Goal: Feedback & Contribution: Submit feedback/report problem

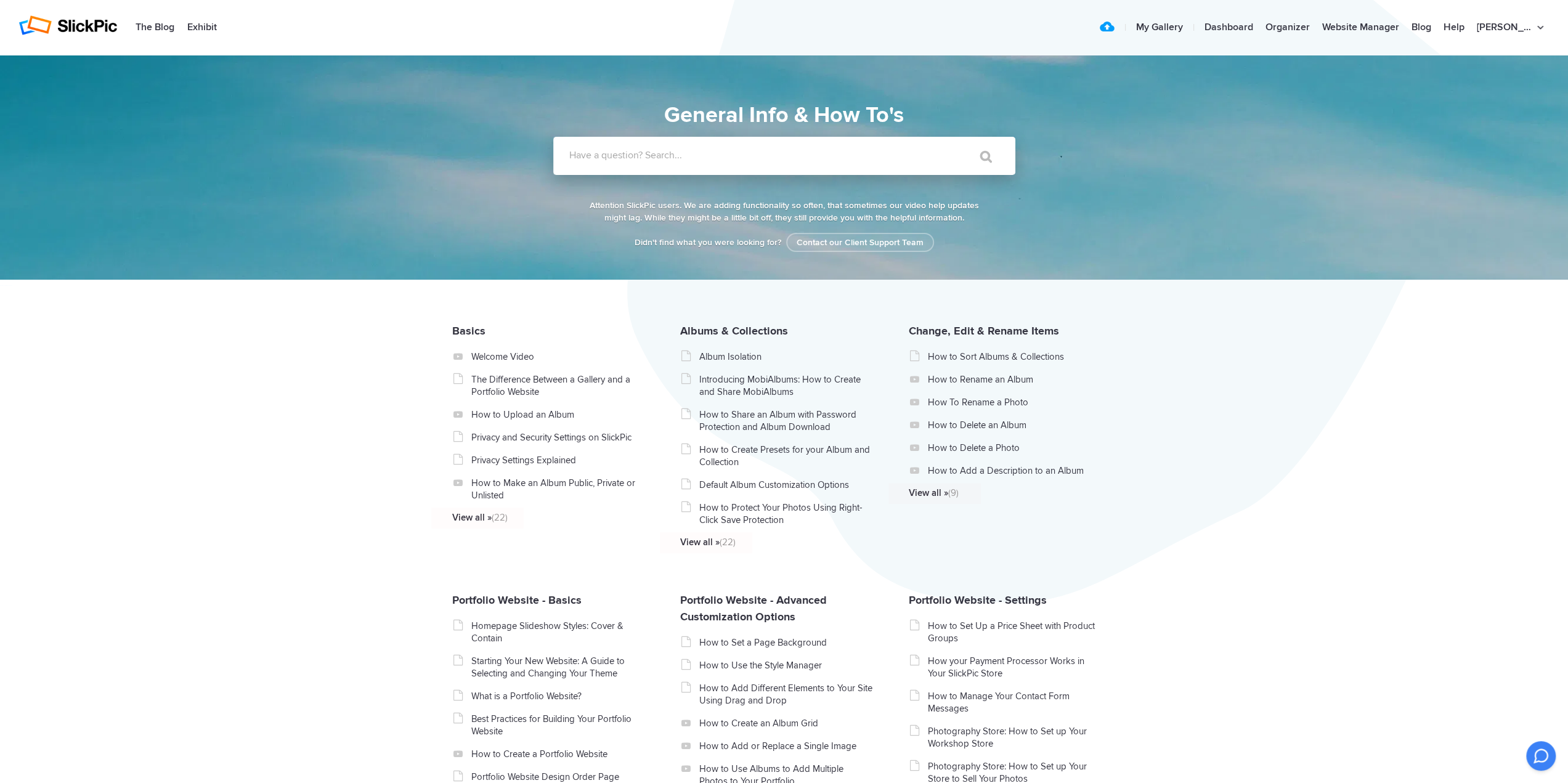
click at [727, 159] on label "Have a question? Search..." at bounding box center [801, 155] width 462 height 12
click at [727, 159] on input "Have a question? Search..." at bounding box center [759, 156] width 412 height 38
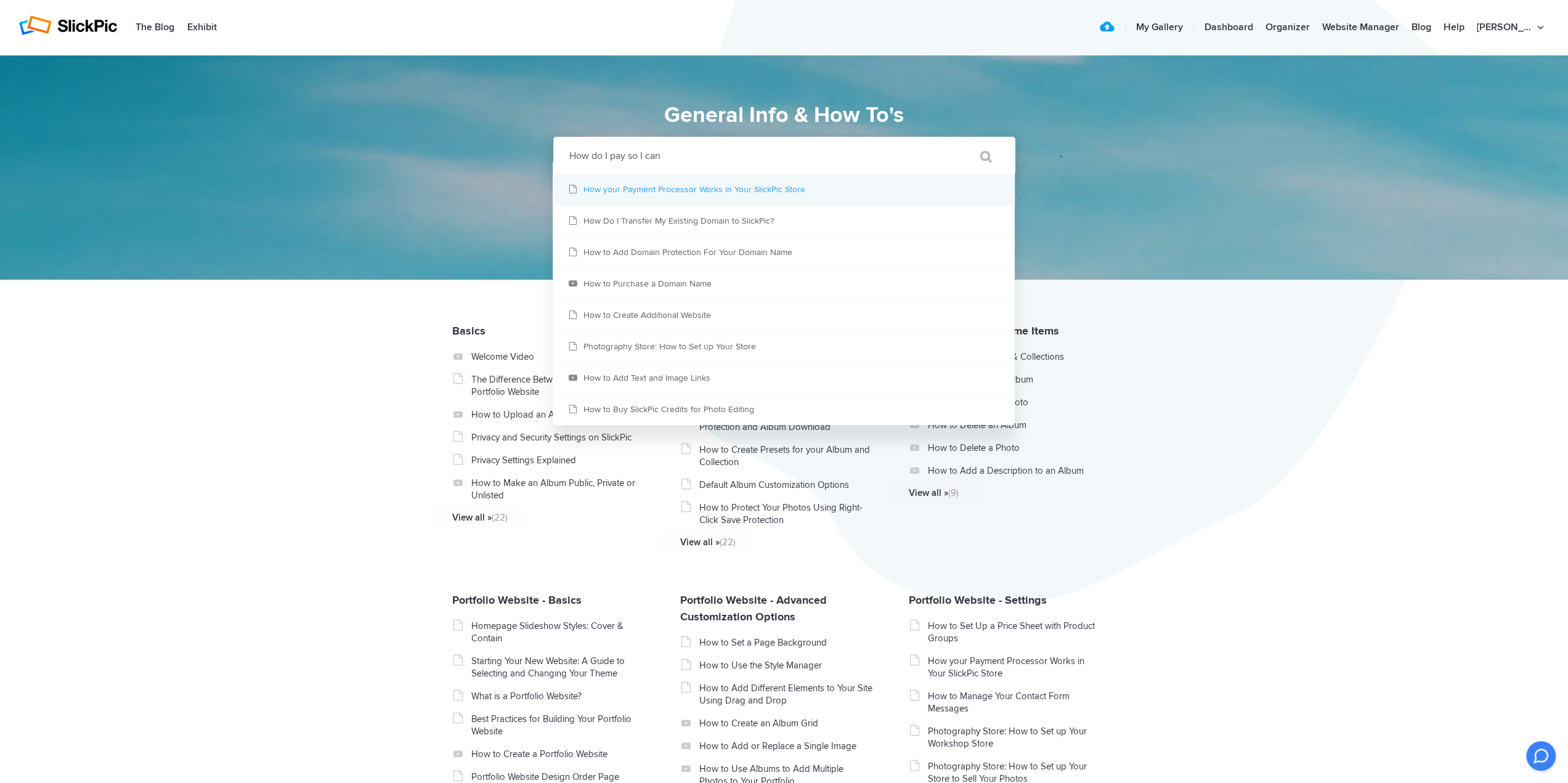
click at [671, 191] on link "How your Payment Processor Works in Your SlickPic Store" at bounding box center [784, 189] width 462 height 31
drag, startPoint x: 629, startPoint y: 156, endPoint x: 668, endPoint y: 156, distance: 39.0
click at [668, 156] on input "How do I pay so I can" at bounding box center [759, 156] width 412 height 38
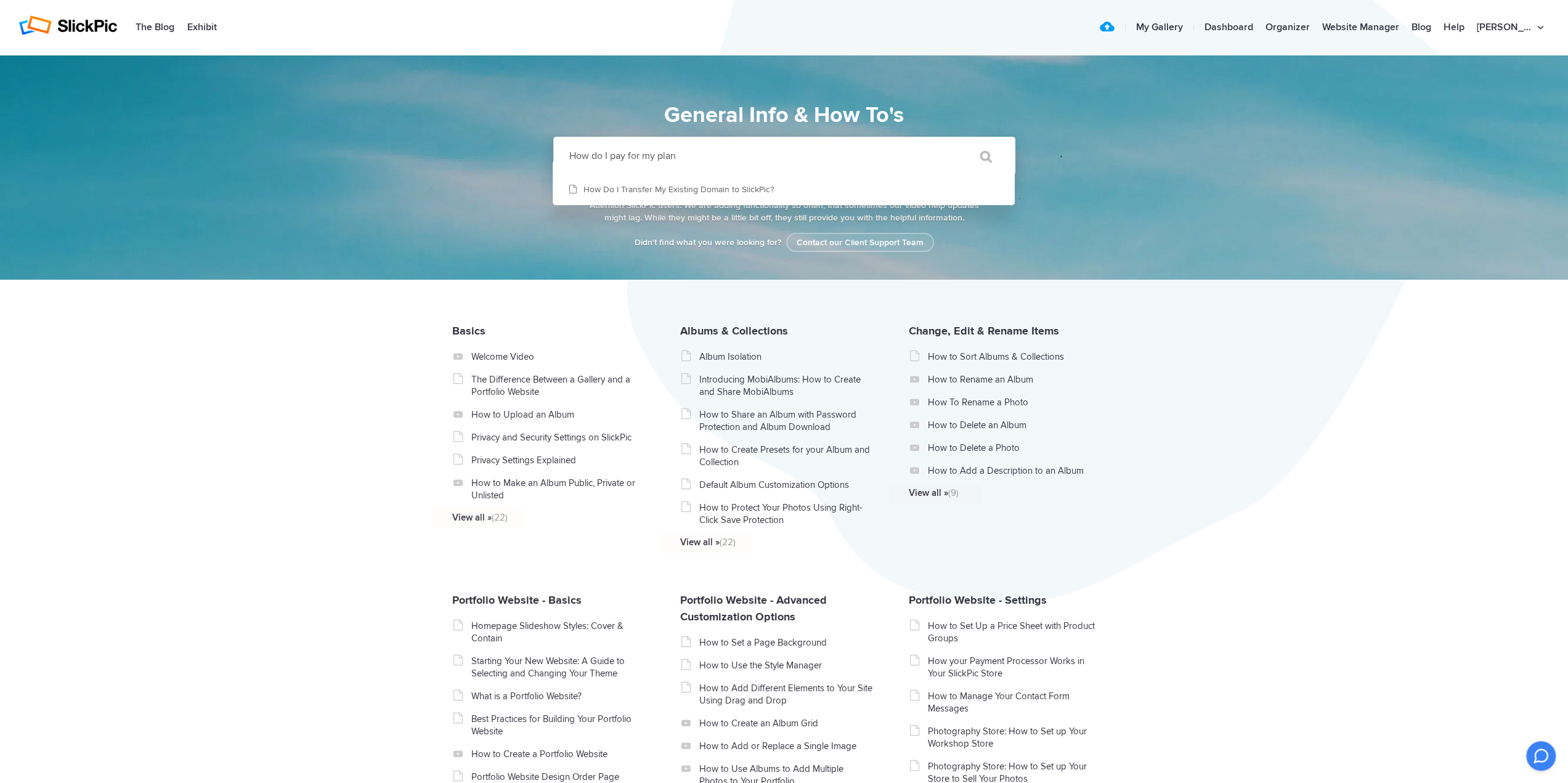
type input "How do I pay for my plan"
click at [955, 142] on input "" at bounding box center [980, 157] width 52 height 30
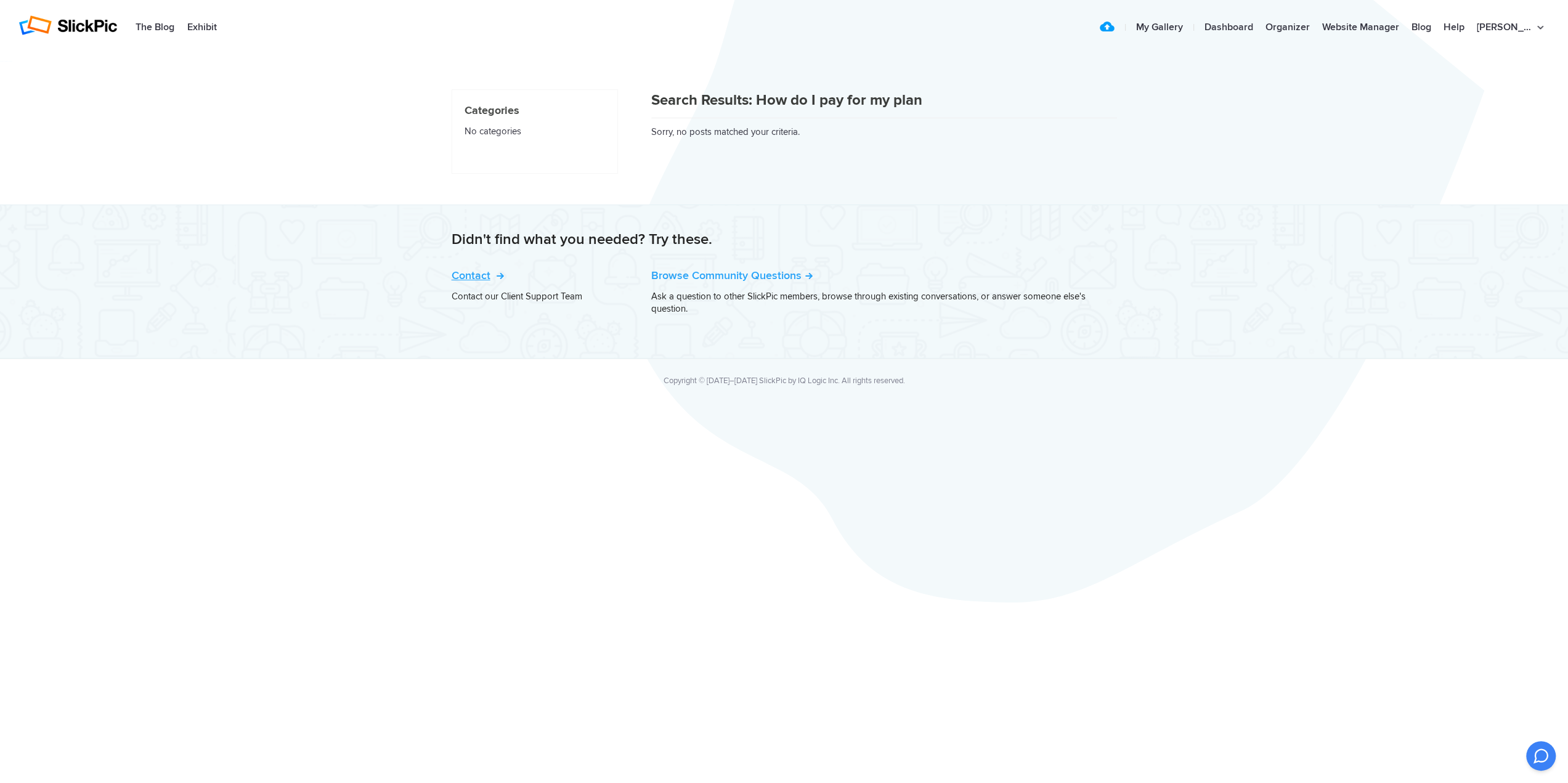
click at [470, 271] on link "Contact" at bounding box center [476, 275] width 50 height 13
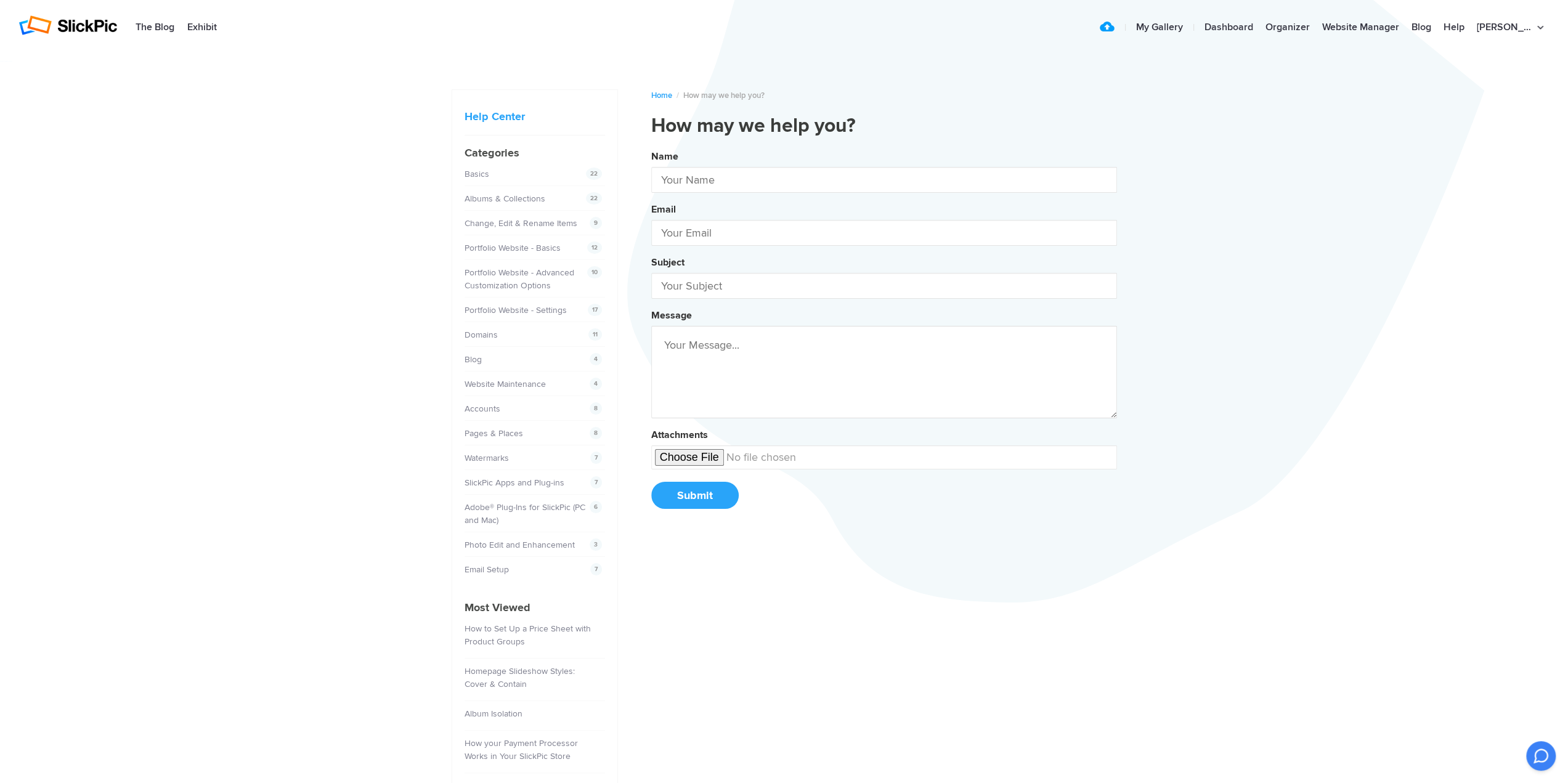
type input "[PERSON_NAME]"
type input "[EMAIL_ADDRESS][DOMAIN_NAME]"
click at [727, 281] on input "text" at bounding box center [884, 286] width 466 height 26
click at [651, 146] on button "Name Barbara Altevers Email baltev2@gmail.com Subject Me Message Attachments Su…" at bounding box center [884, 334] width 466 height 376
click at [651, 146] on button "Name Barbara Altevers Email baltev2@gmail.com Subject Me bespoke Message Attach…" at bounding box center [884, 334] width 466 height 376
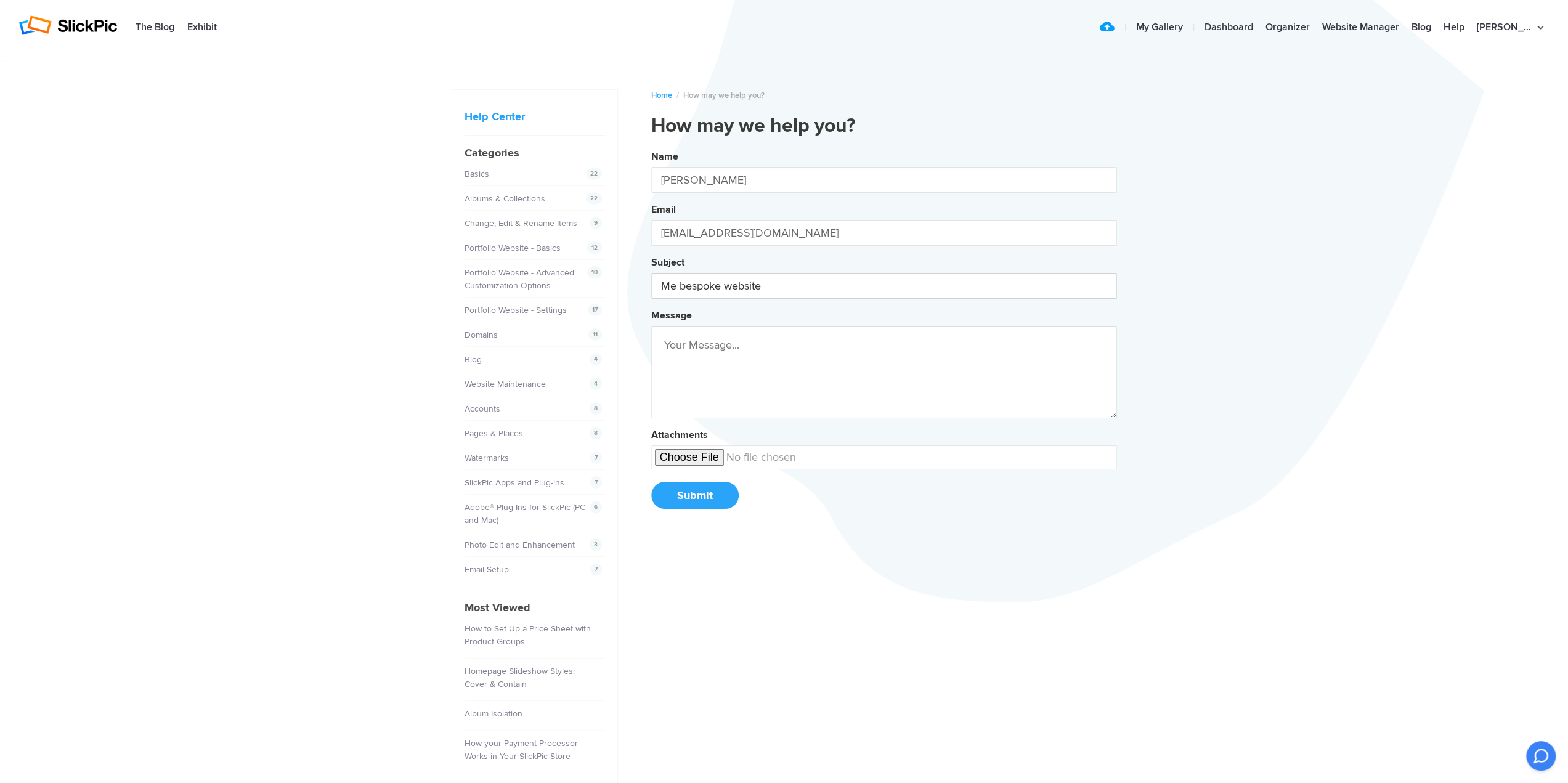
type input "Me bespoke website"
click at [734, 343] on textarea at bounding box center [884, 372] width 466 height 93
click at [651, 146] on button "Name Barbara Altevers Email baltev2@gmail.com Subject Me bespoke website Messag…" at bounding box center [884, 334] width 466 height 376
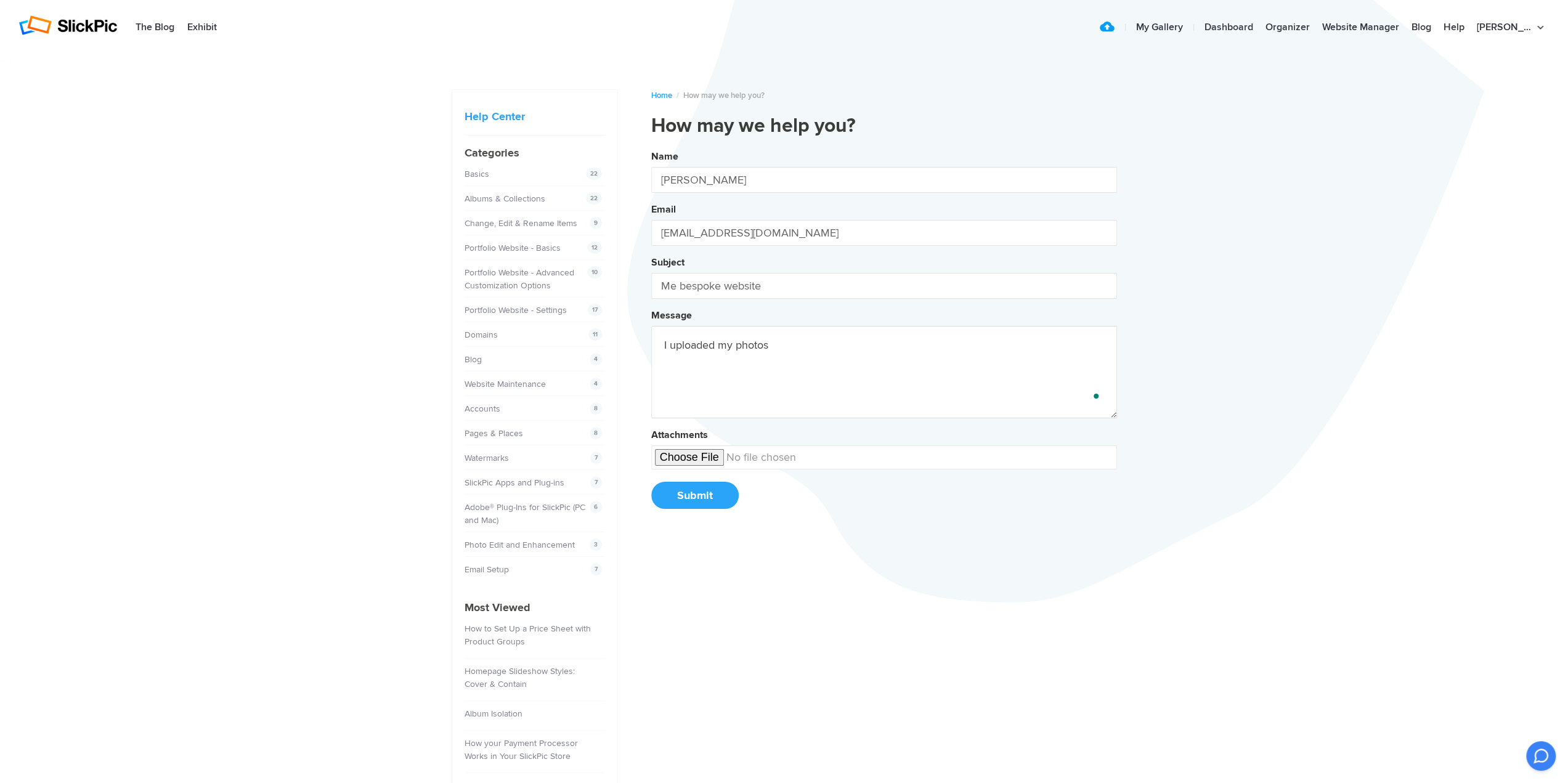
click at [651, 146] on button "Name Barbara Altevers Email baltev2@gmail.com Subject Me bespoke website Messag…" at bounding box center [884, 334] width 466 height 376
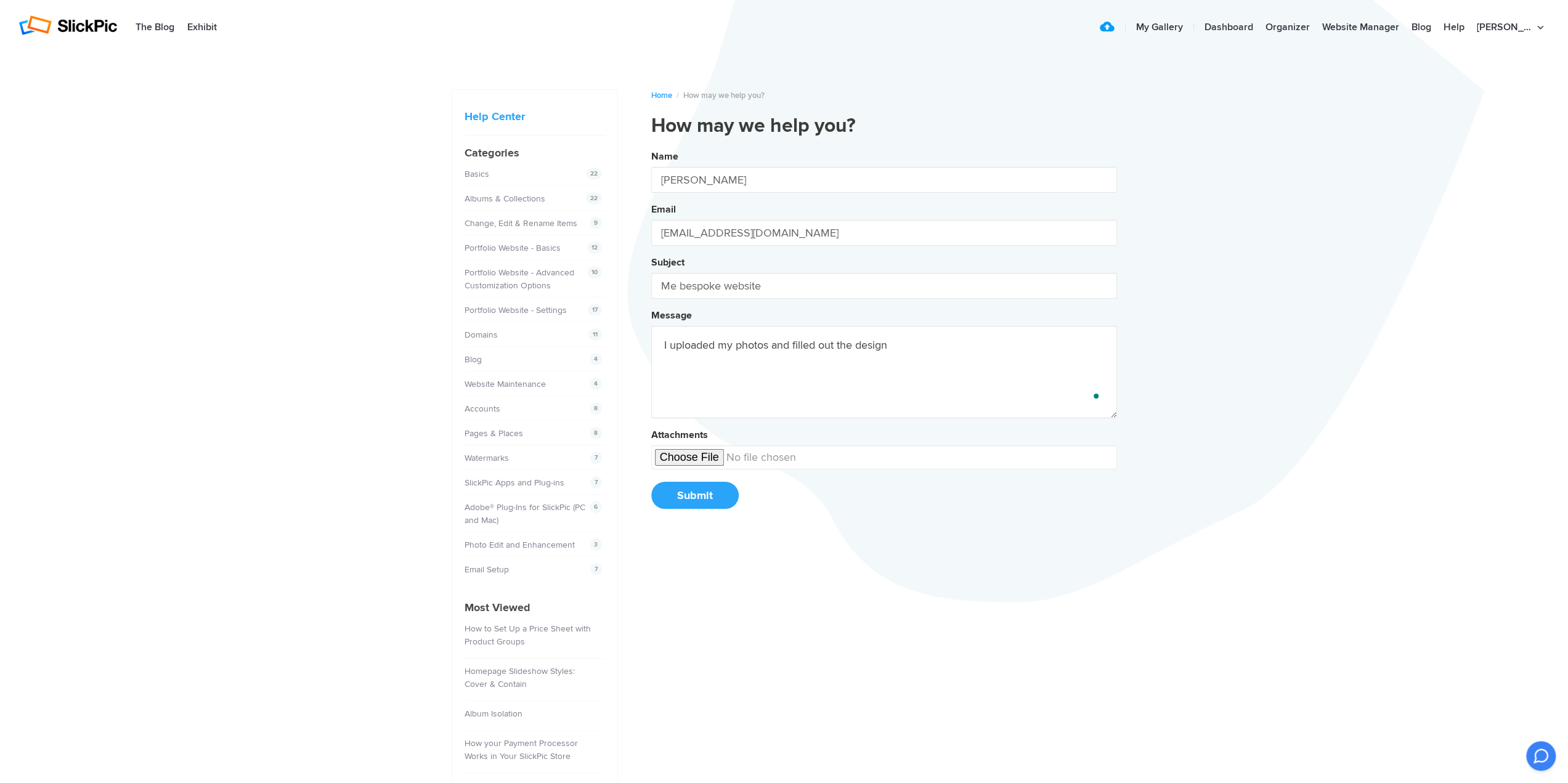
click at [651, 146] on button "Name Barbara Altevers Email baltev2@gmail.com Subject Me bespoke website Messag…" at bounding box center [884, 334] width 466 height 376
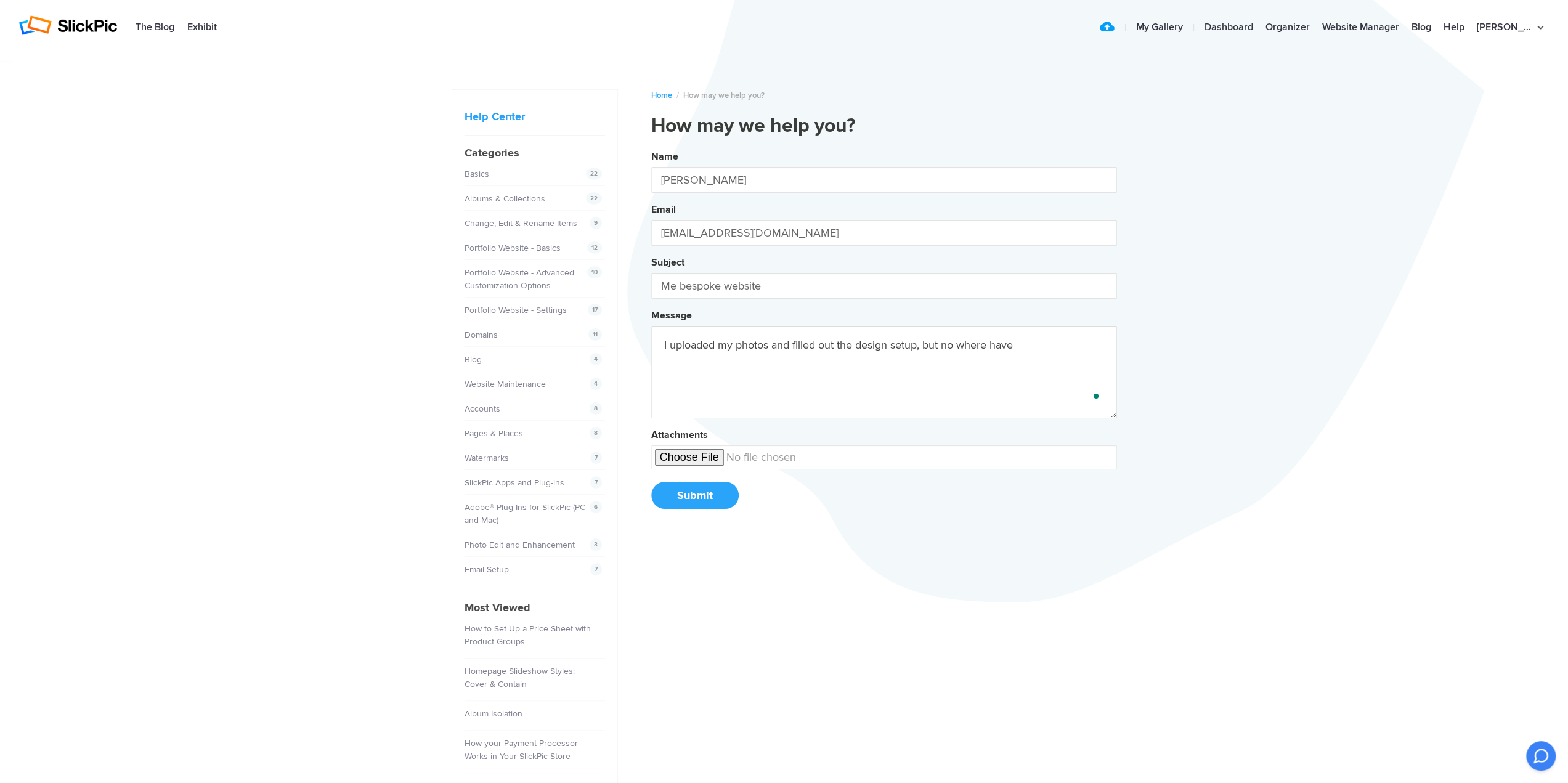
click at [651, 146] on button "Name Barbara Altevers Email baltev2@gmail.com Subject Me bespoke website Messag…" at bounding box center [884, 334] width 466 height 376
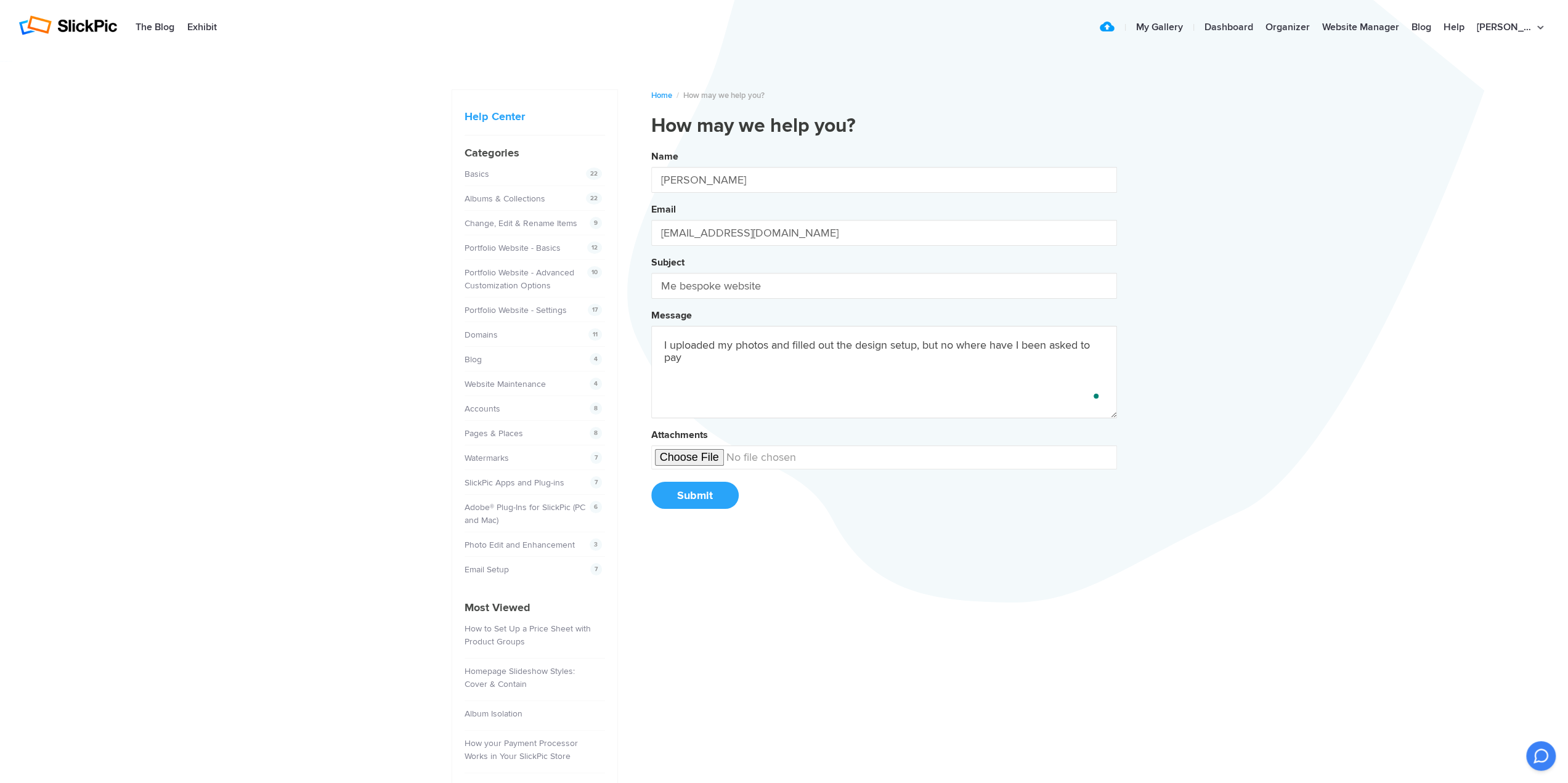
click at [651, 146] on button "Name Barbara Altevers Email baltev2@gmail.com Subject Me bespoke website Messag…" at bounding box center [884, 334] width 466 height 376
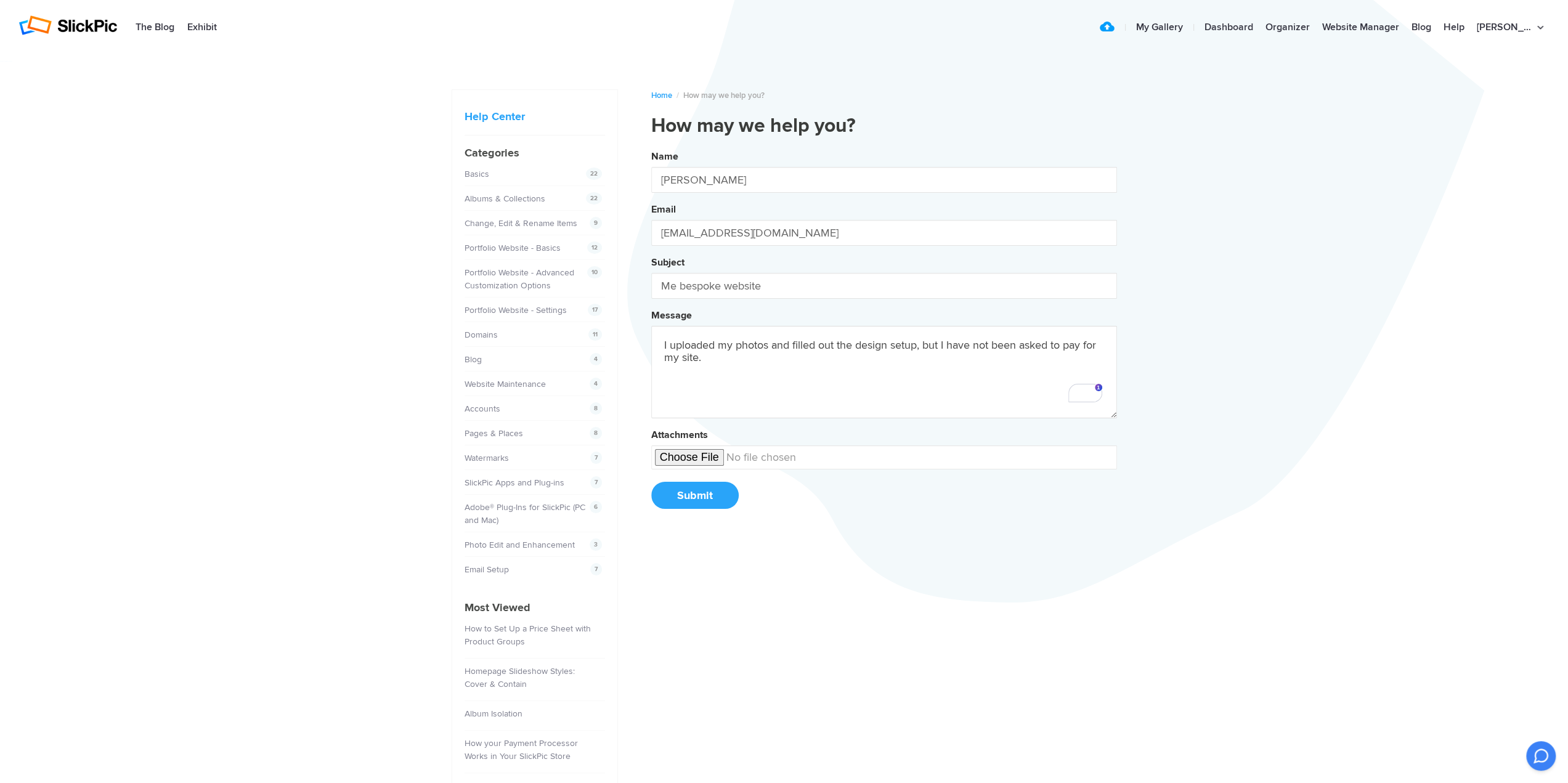
click at [651, 146] on button "Name Barbara Altevers Email baltev2@gmail.com Subject Me bespoke website Messag…" at bounding box center [884, 334] width 466 height 376
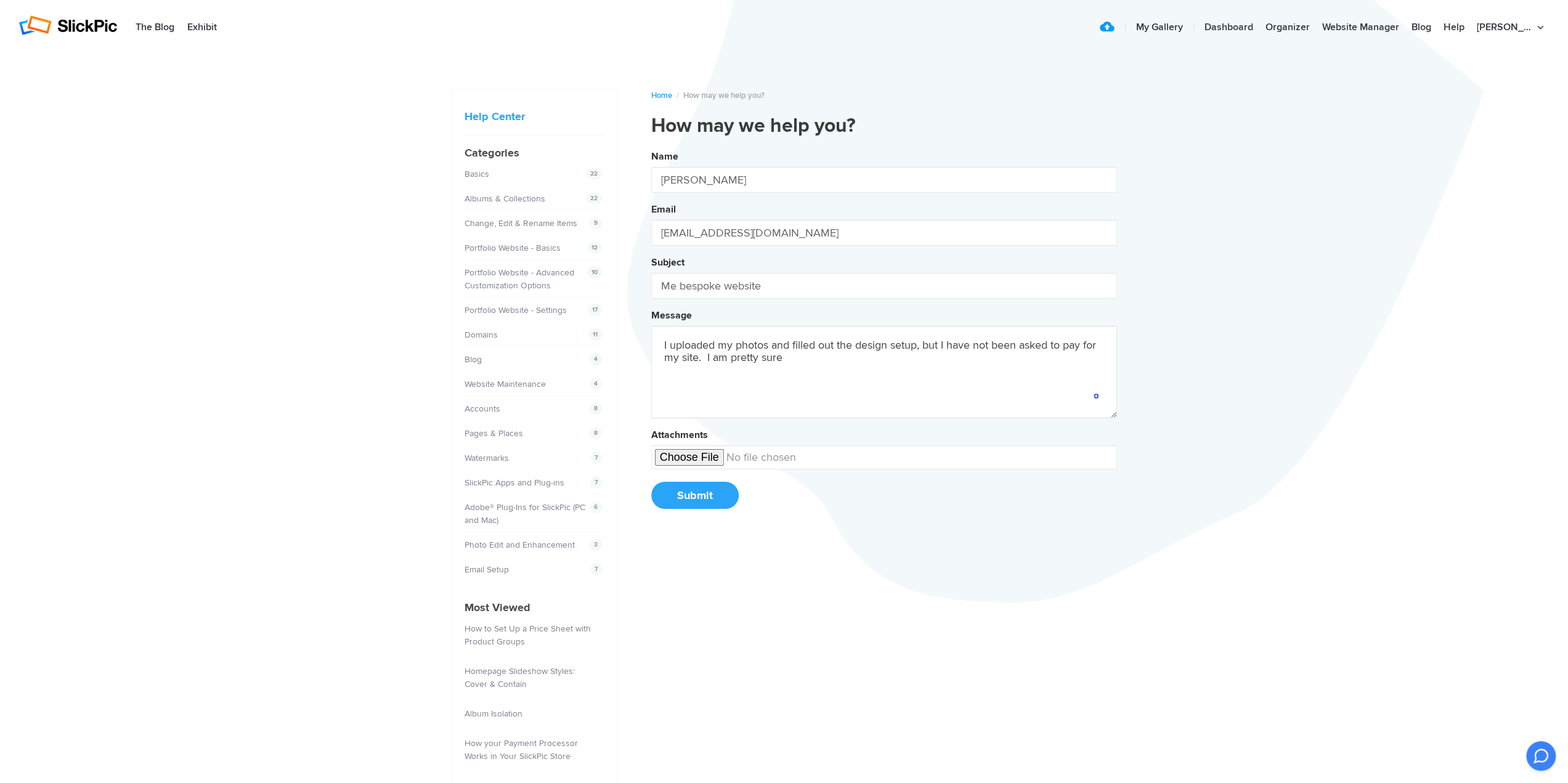
click at [651, 146] on button "Name Barbara Altevers Email baltev2@gmail.com Subject Me bespoke website Messag…" at bounding box center [884, 334] width 466 height 376
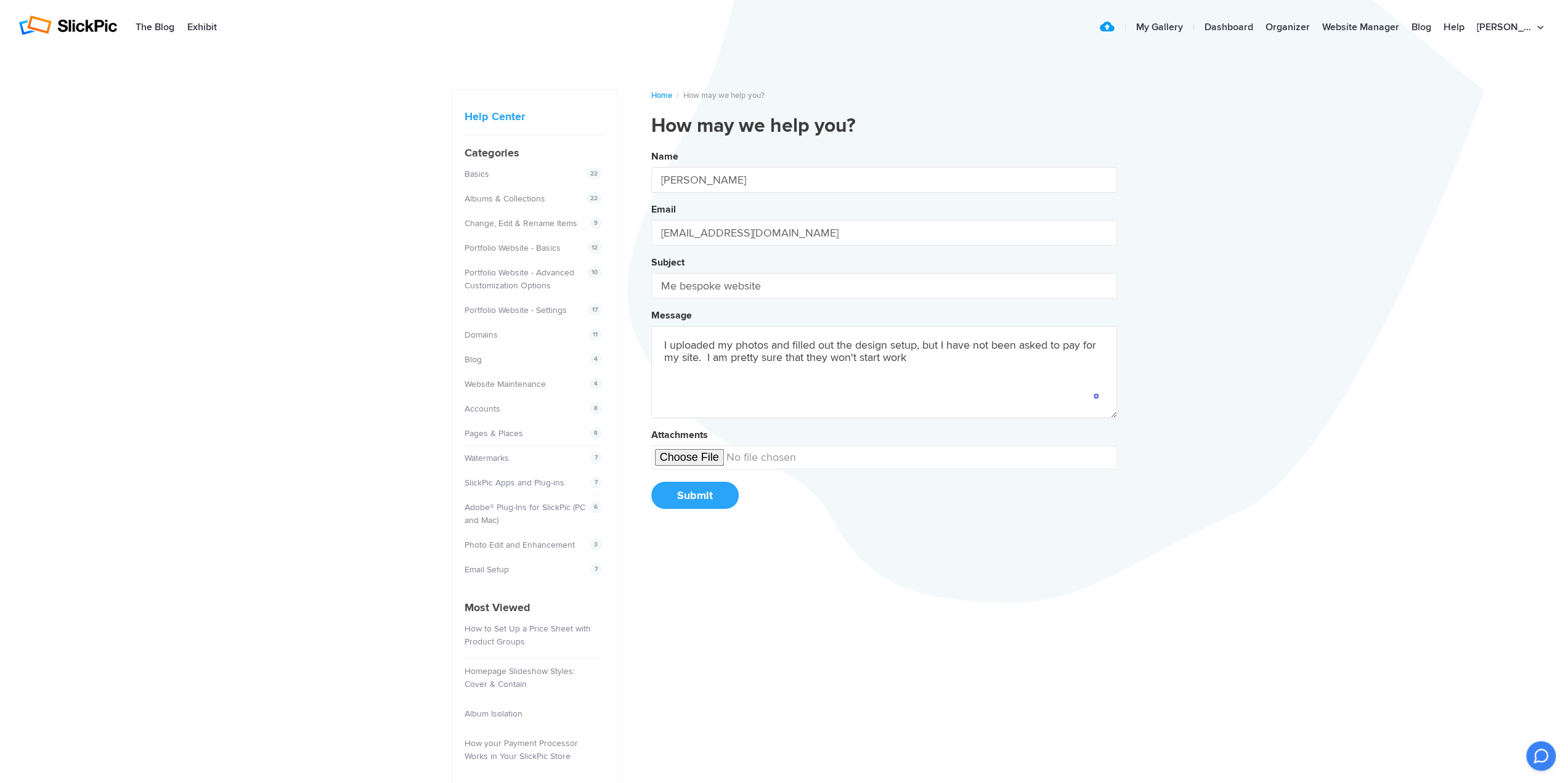
click at [651, 146] on button "Name Barbara Altevers Email baltev2@gmail.com Subject Me bespoke website Messag…" at bounding box center [884, 334] width 466 height 376
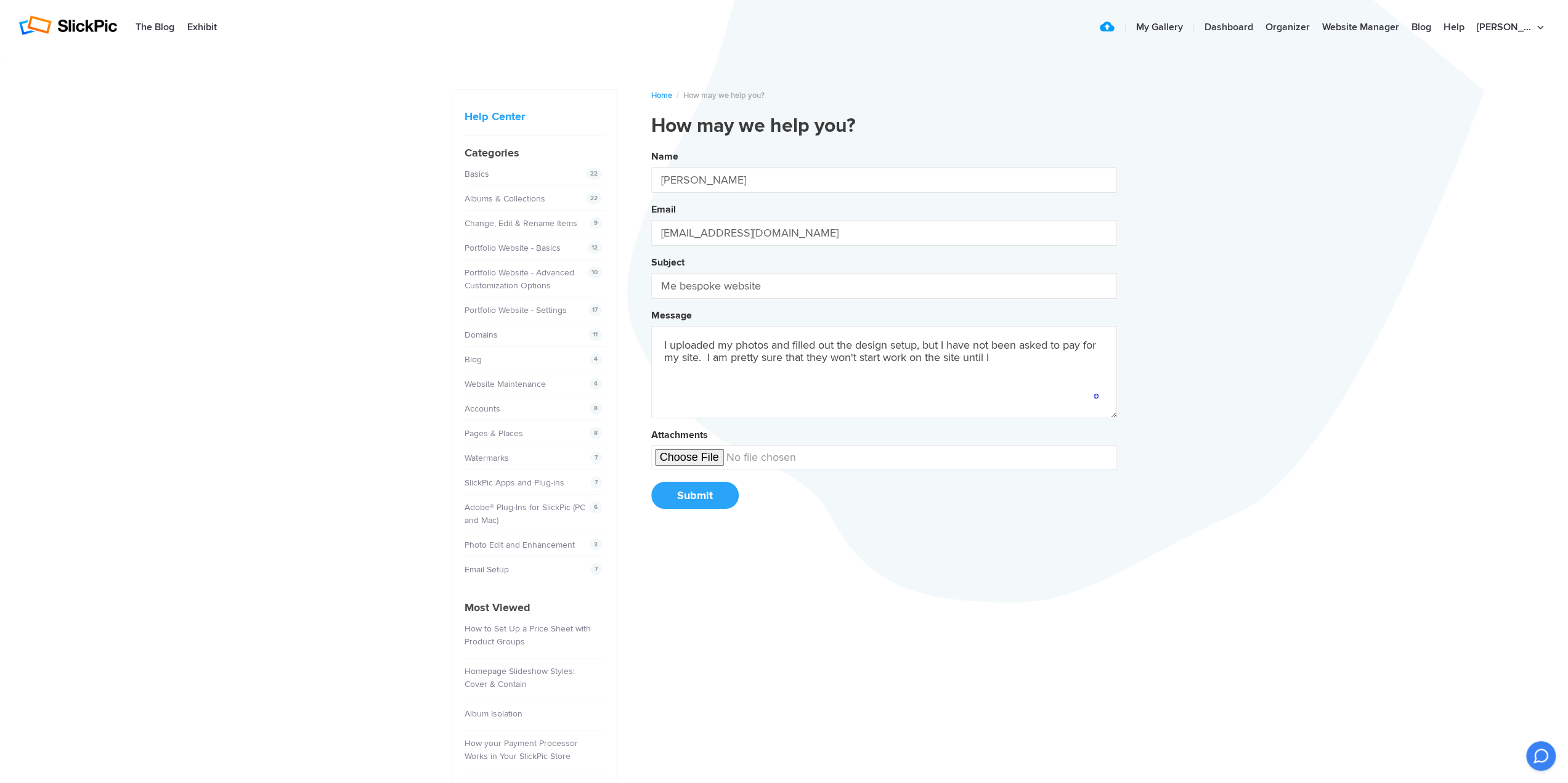
click at [651, 146] on button "Name Barbara Altevers Email baltev2@gmail.com Subject Me bespoke website Messag…" at bounding box center [884, 334] width 466 height 376
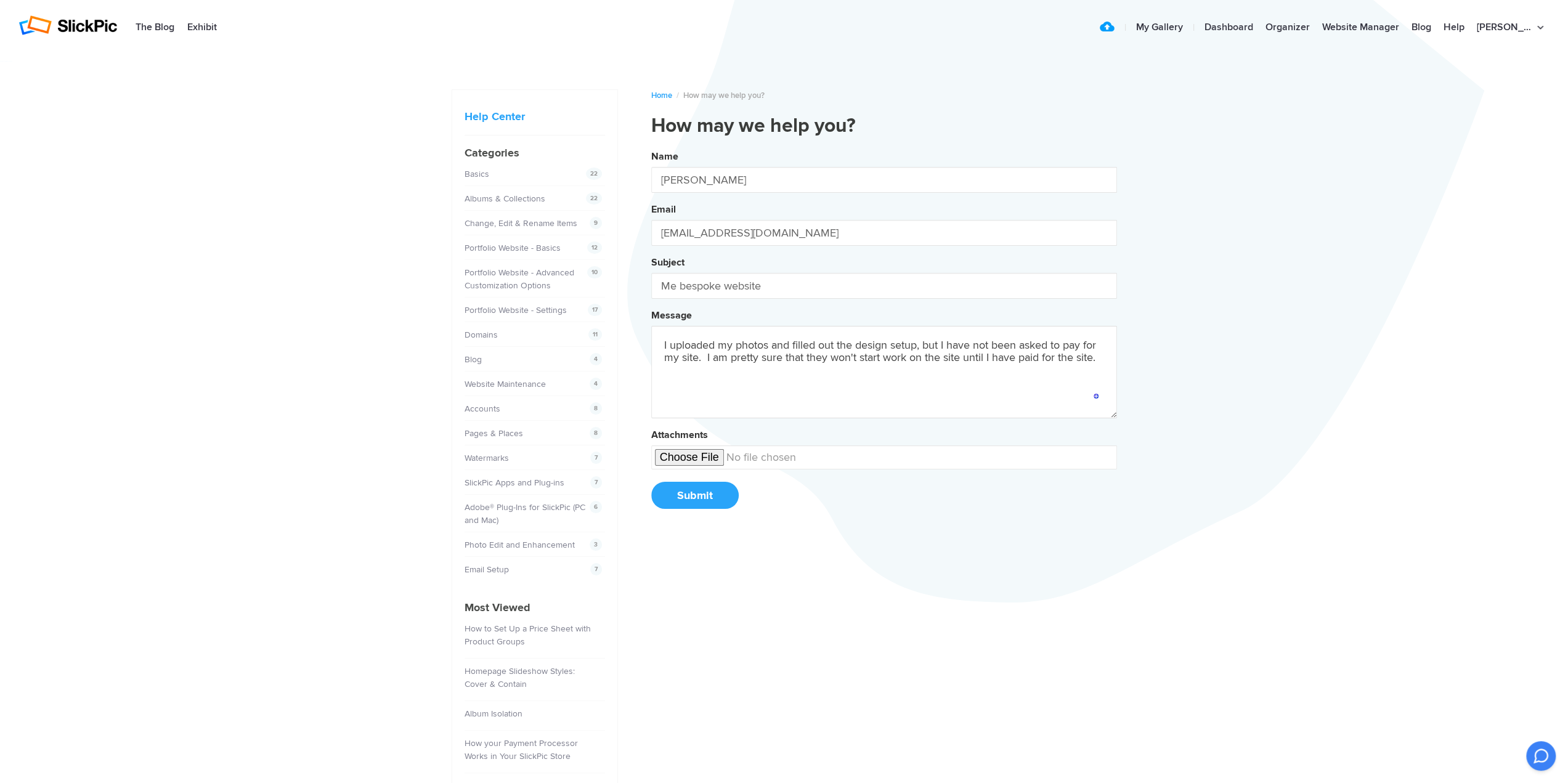
click at [651, 146] on button "Name Barbara Altevers Email baltev2@gmail.com Subject Me bespoke website Messag…" at bounding box center [884, 334] width 466 height 376
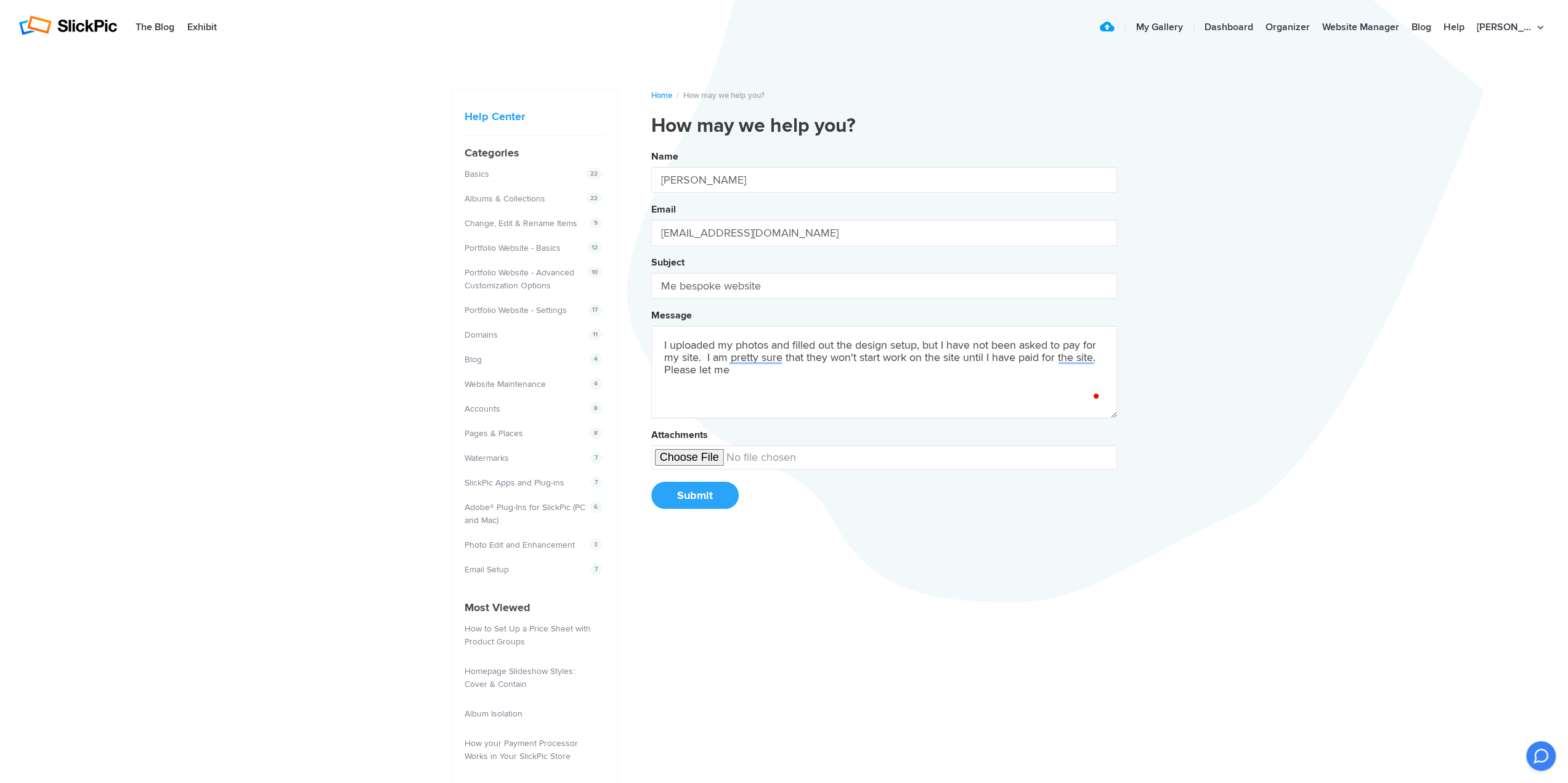
click at [651, 146] on button "Name Barbara Altevers Email baltev2@gmail.com Subject Me bespoke website Messag…" at bounding box center [884, 334] width 466 height 376
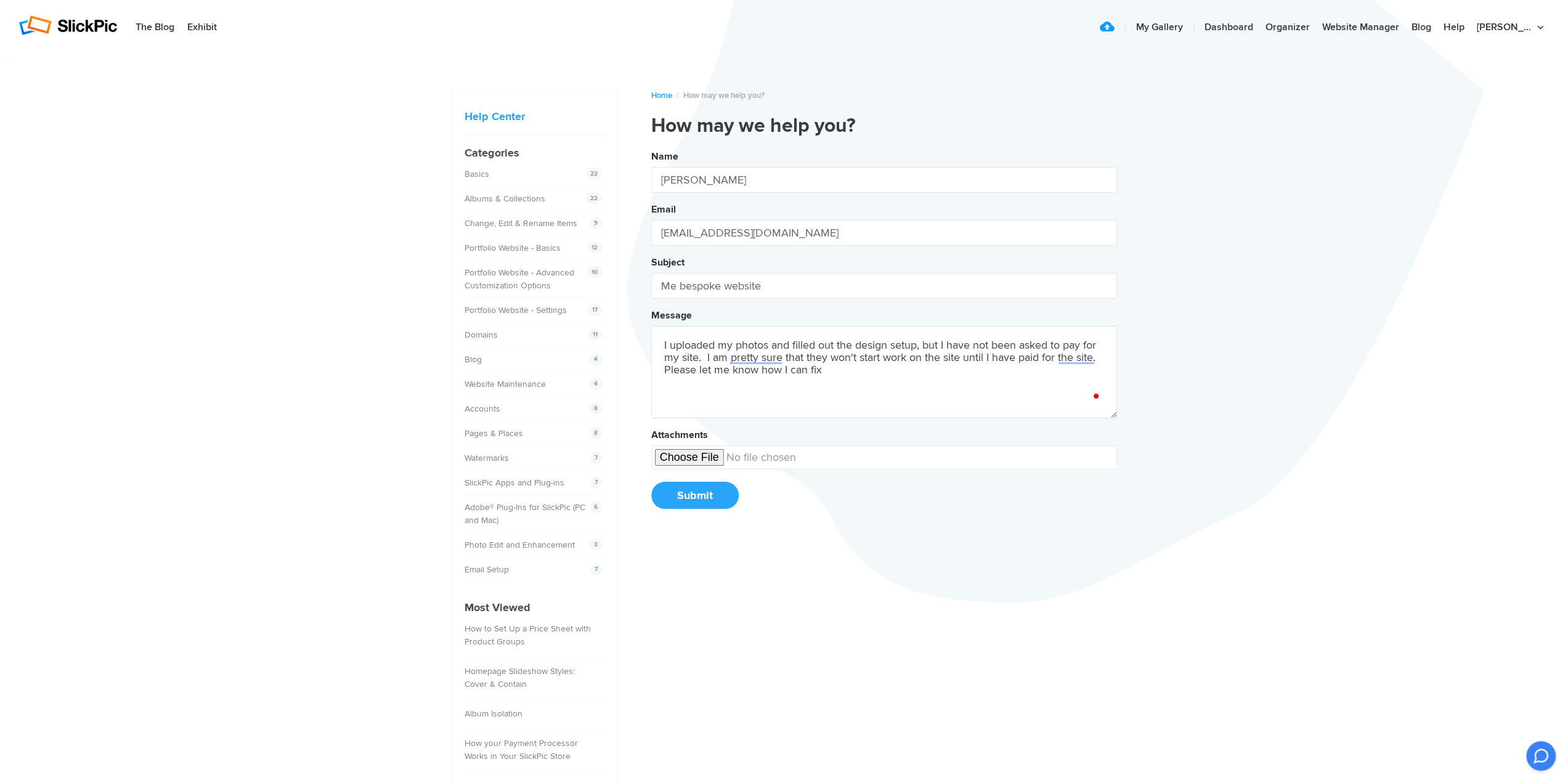
click at [651, 146] on button "Name Barbara Altevers Email baltev2@gmail.com Subject Me bespoke website Messag…" at bounding box center [884, 334] width 466 height 376
type textarea "I uploaded my photos and filled out the design setup, but I have not been asked…"
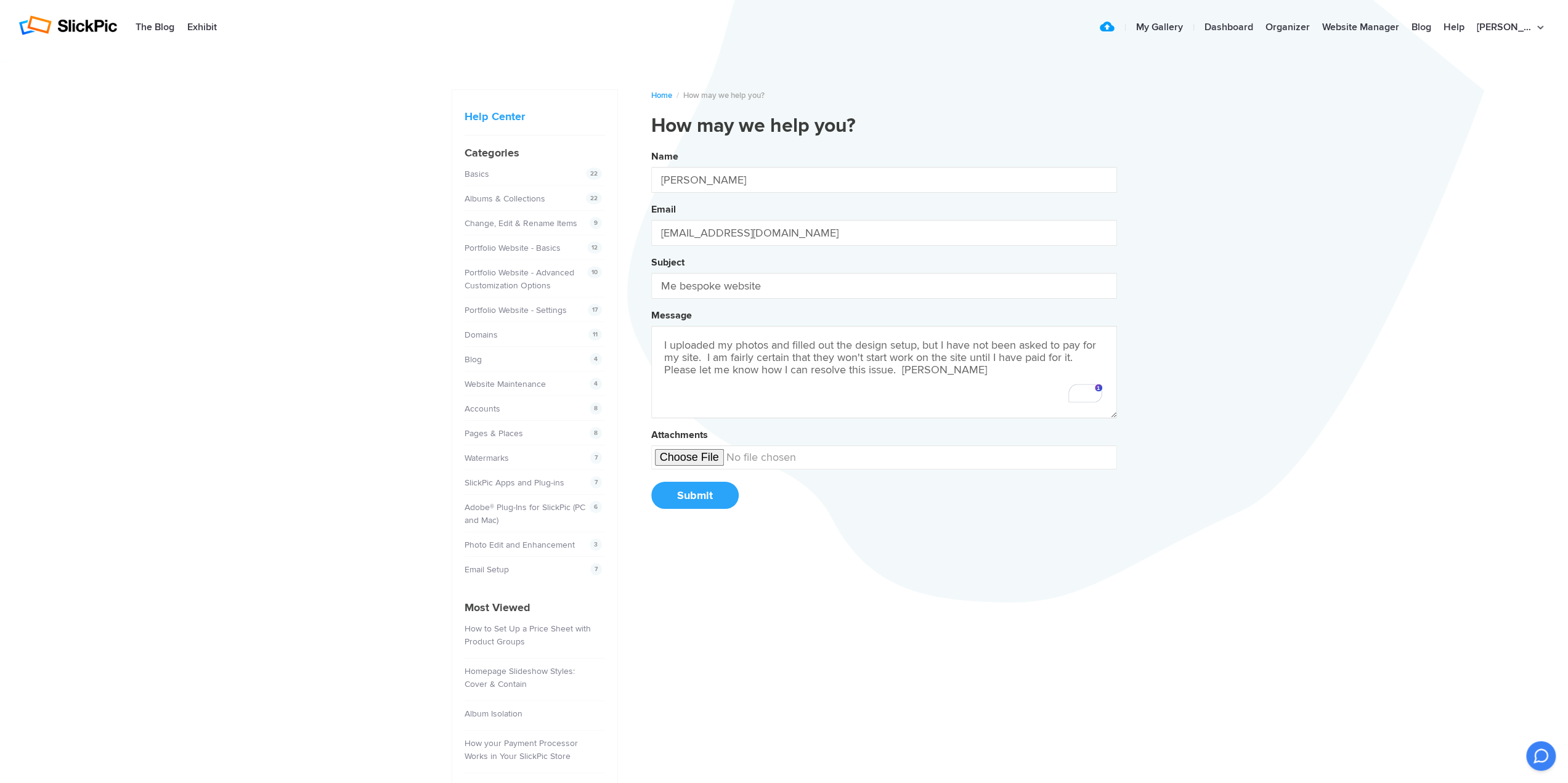
click at [695, 489] on button "Submit" at bounding box center [695, 495] width 87 height 27
